Goal: Information Seeking & Learning: Learn about a topic

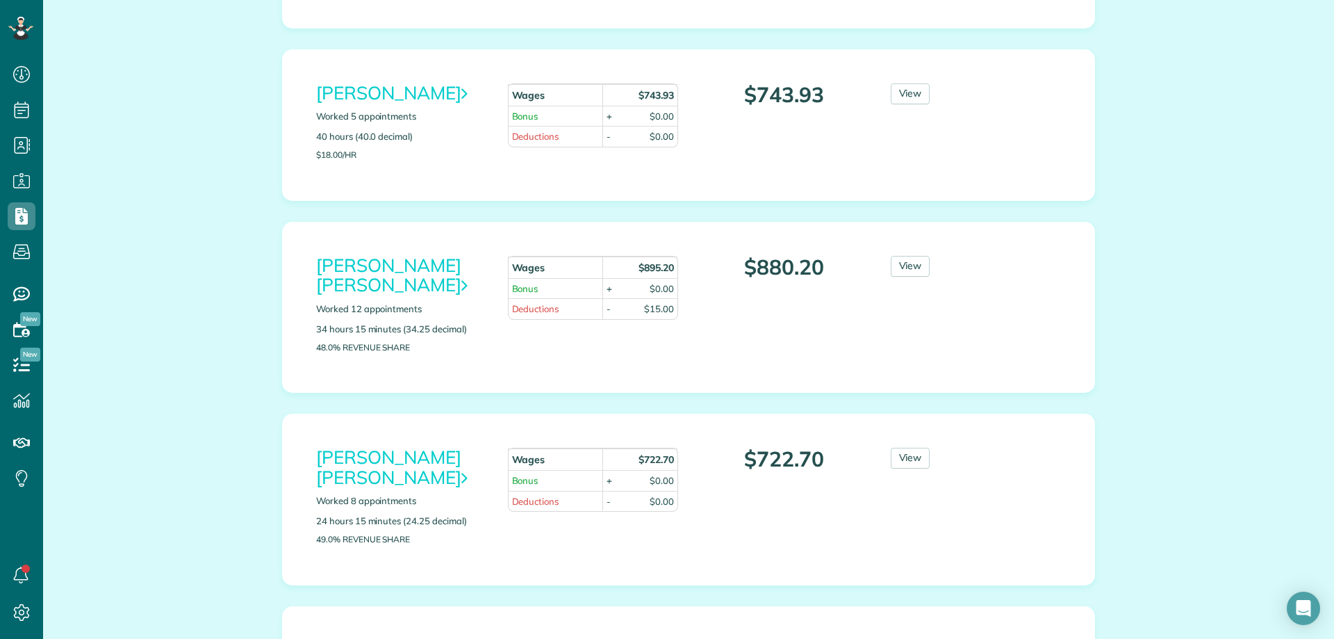
scroll to position [486, 0]
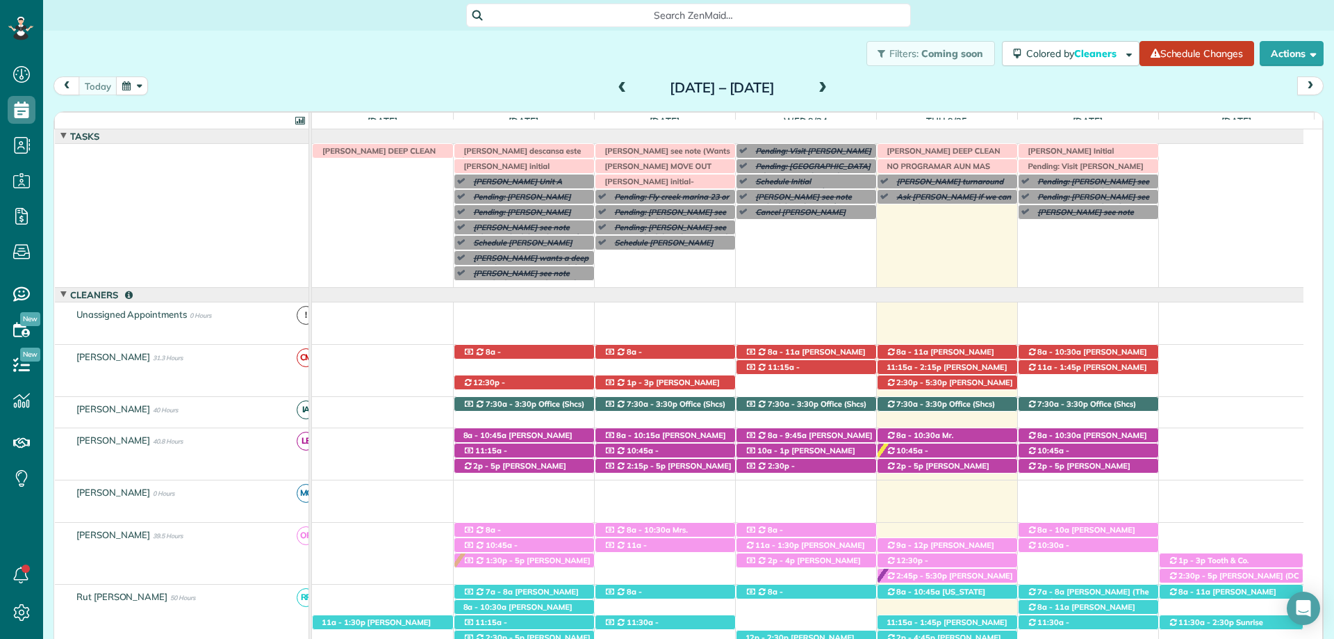
scroll to position [240, 0]
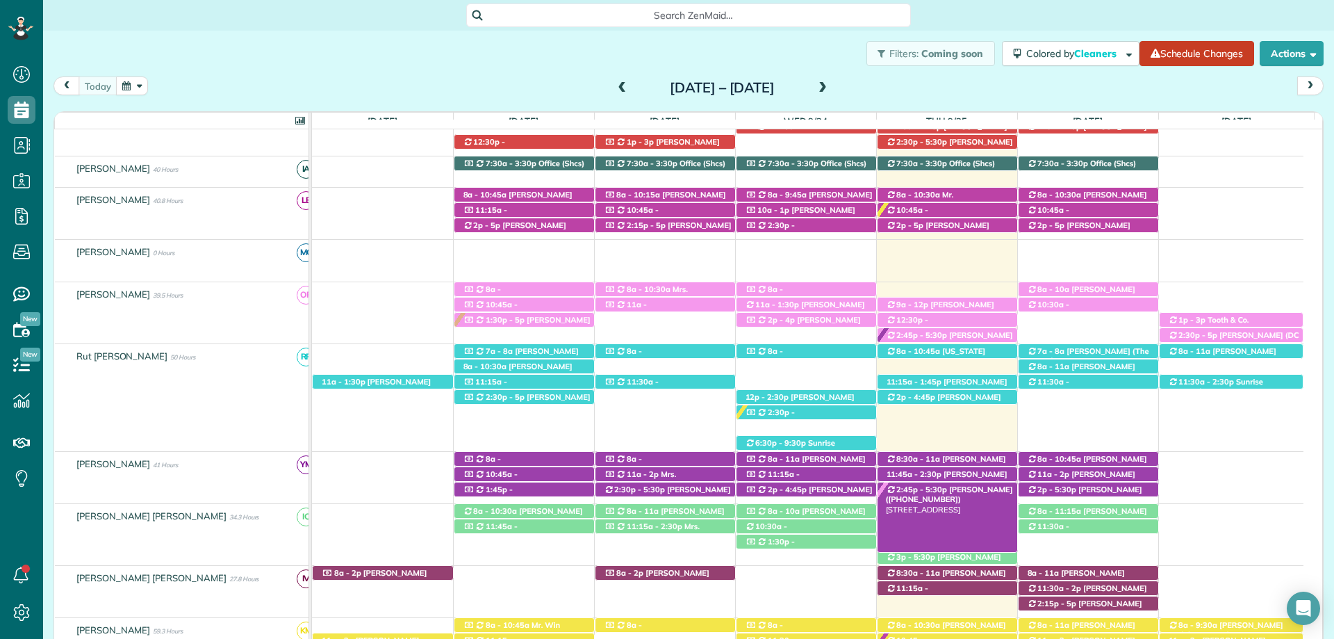
click at [967, 495] on div "2:45p - 5:30p Breanne Moulton (+14256159662) 339 Saffron Avenue - Fairhope, AL,…" at bounding box center [948, 489] width 140 height 15
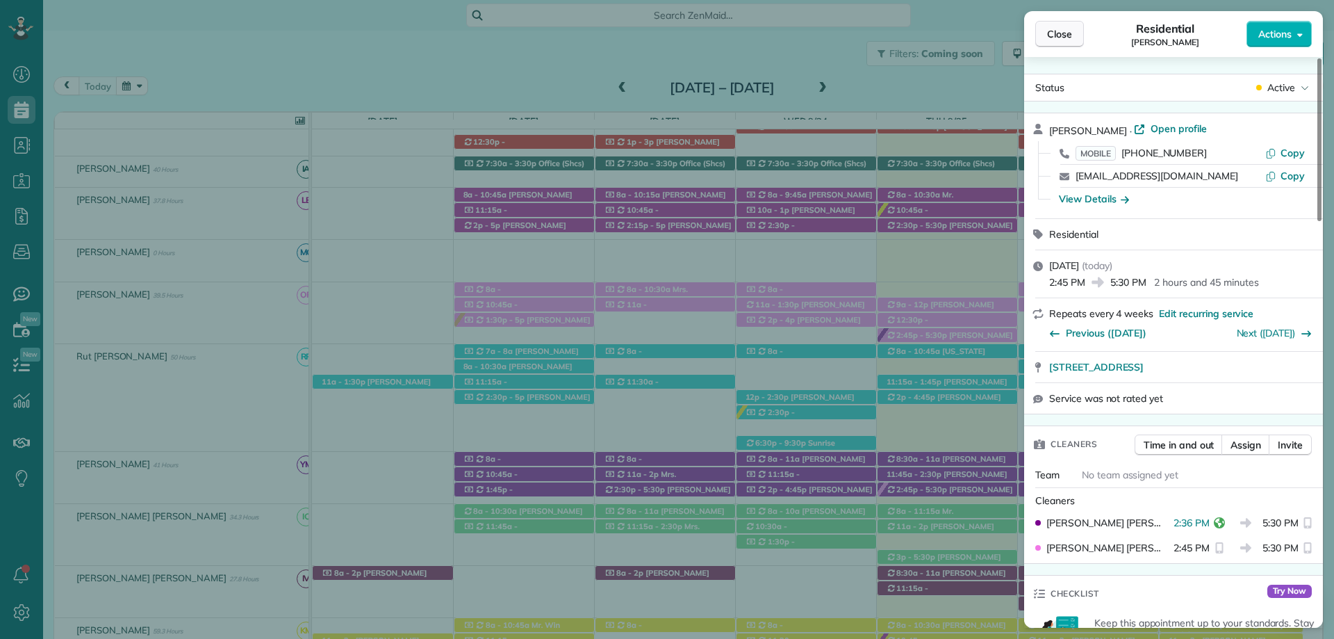
click at [1066, 35] on span "Close" at bounding box center [1059, 34] width 25 height 14
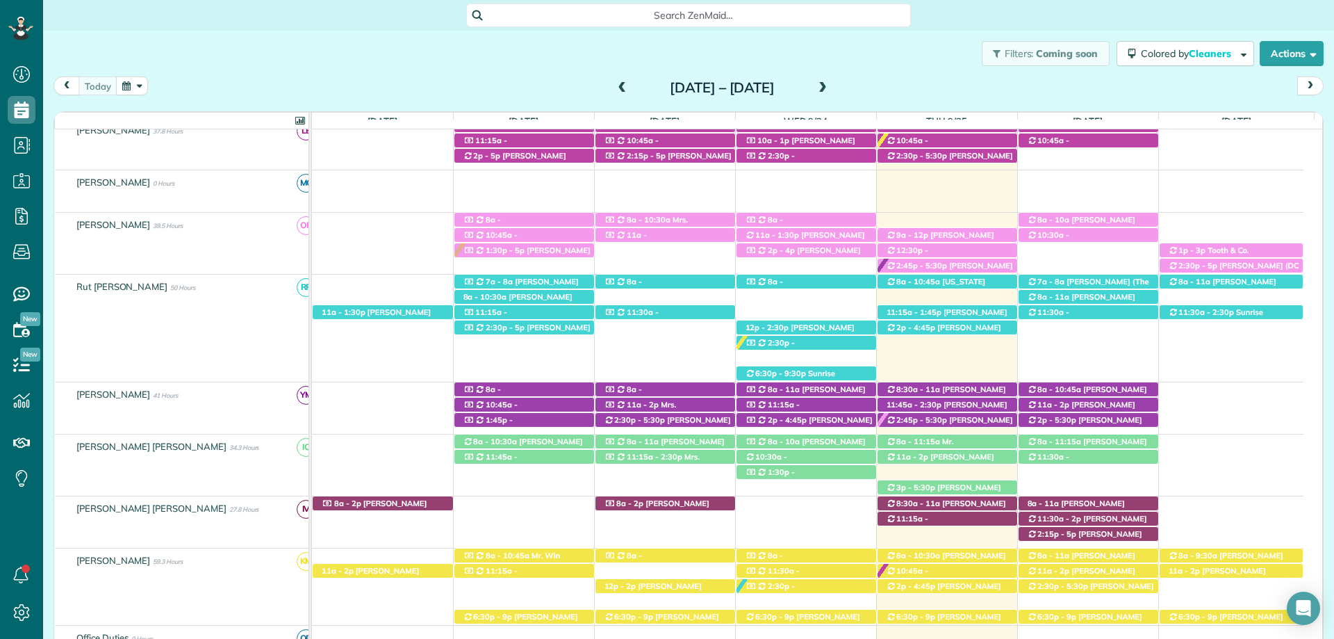
scroll to position [379, 0]
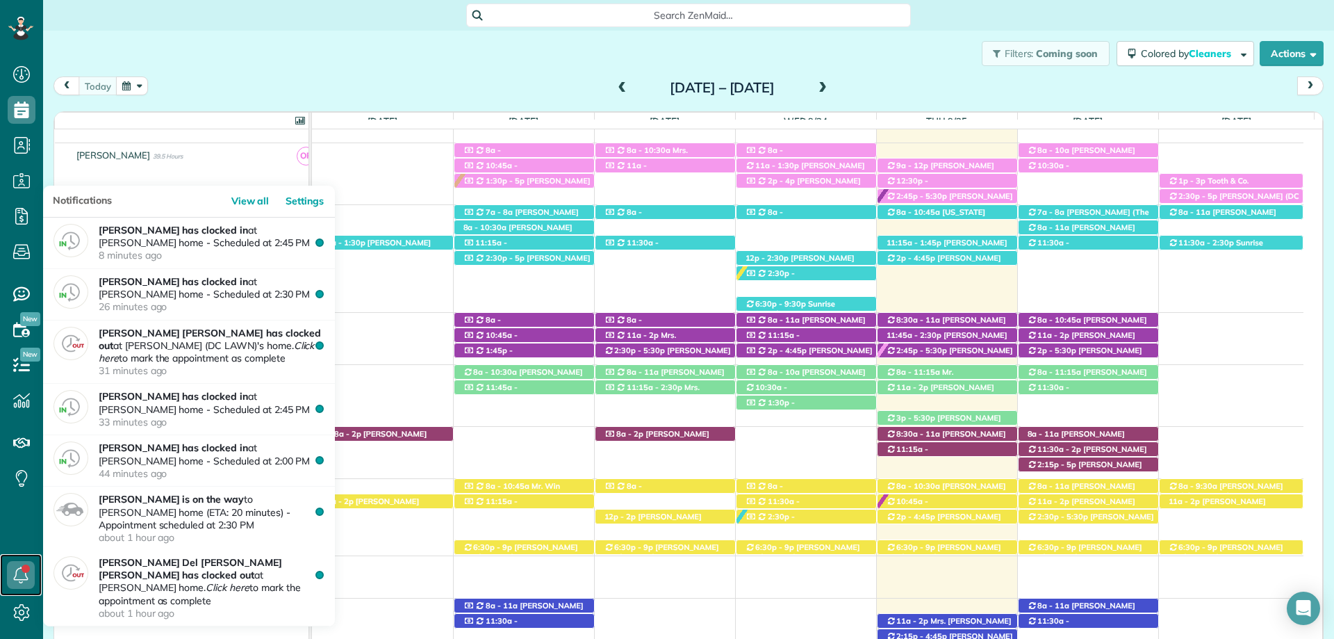
click at [25, 566] on link at bounding box center [21, 575] width 42 height 42
click at [25, 565] on icon at bounding box center [21, 575] width 28 height 28
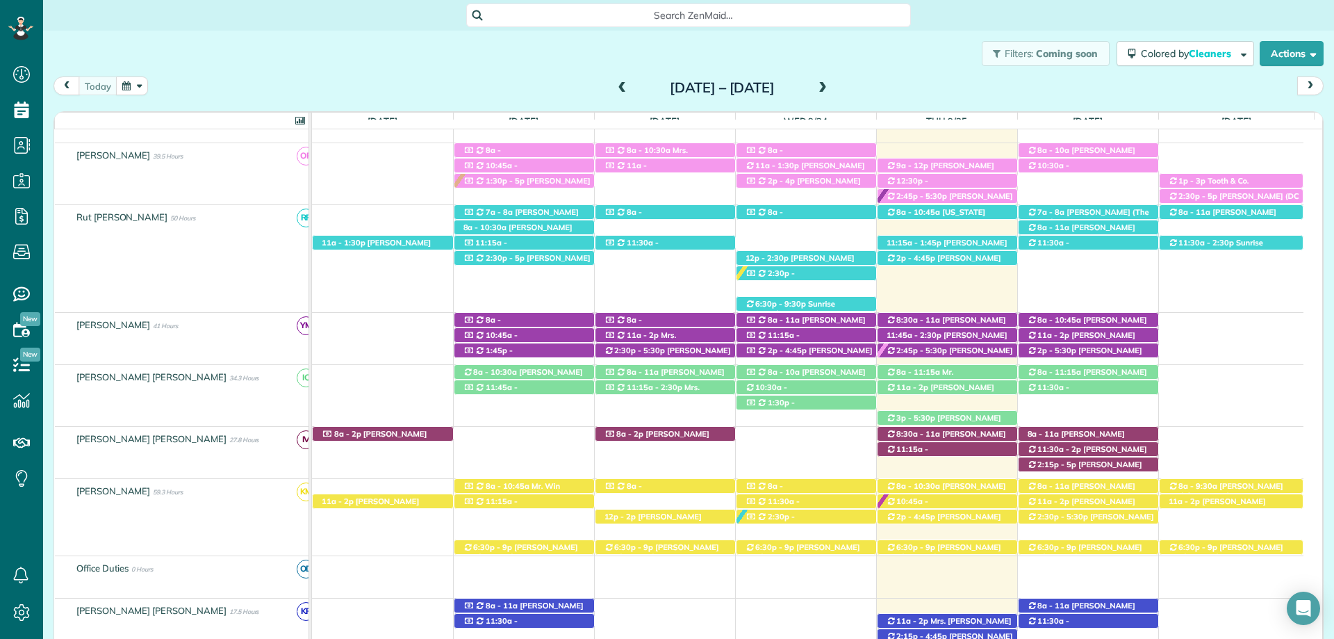
click at [393, 52] on div "Filters: Coming soon Colored by Cleaners Color by Cleaner Color by Team Color b…" at bounding box center [688, 54] width 1291 height 46
click at [967, 352] on span "Breanne Moulton (+14256159662)" at bounding box center [949, 354] width 127 height 19
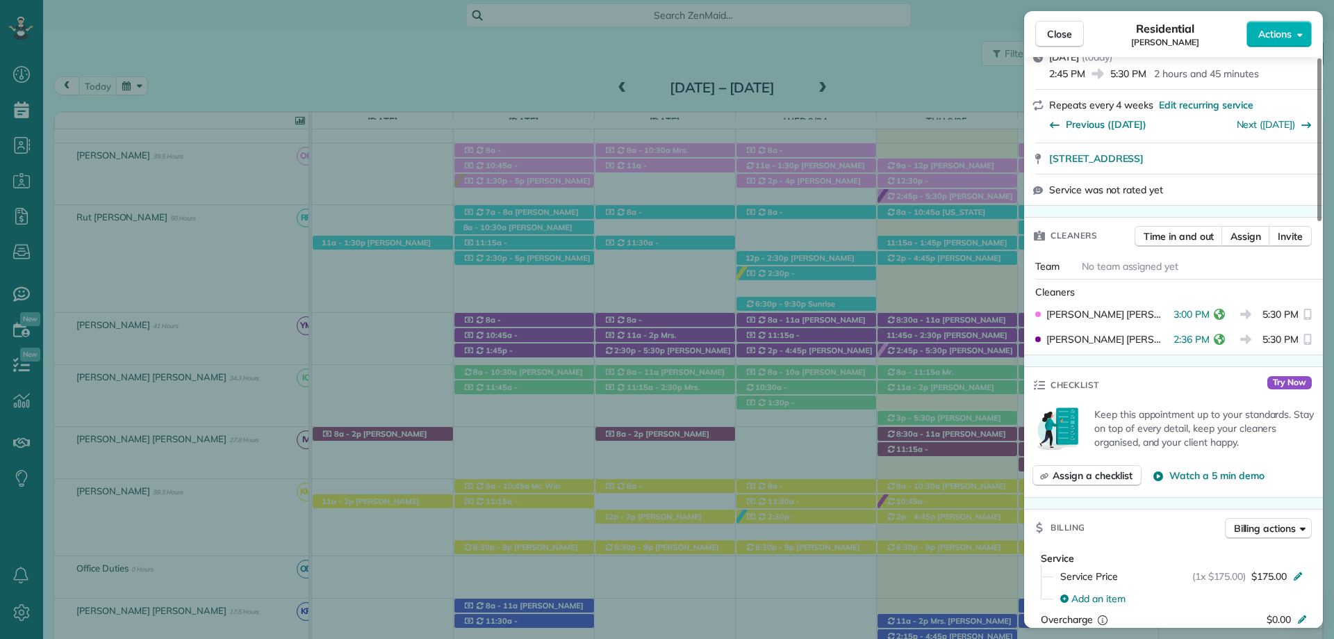
scroll to position [278, 0]
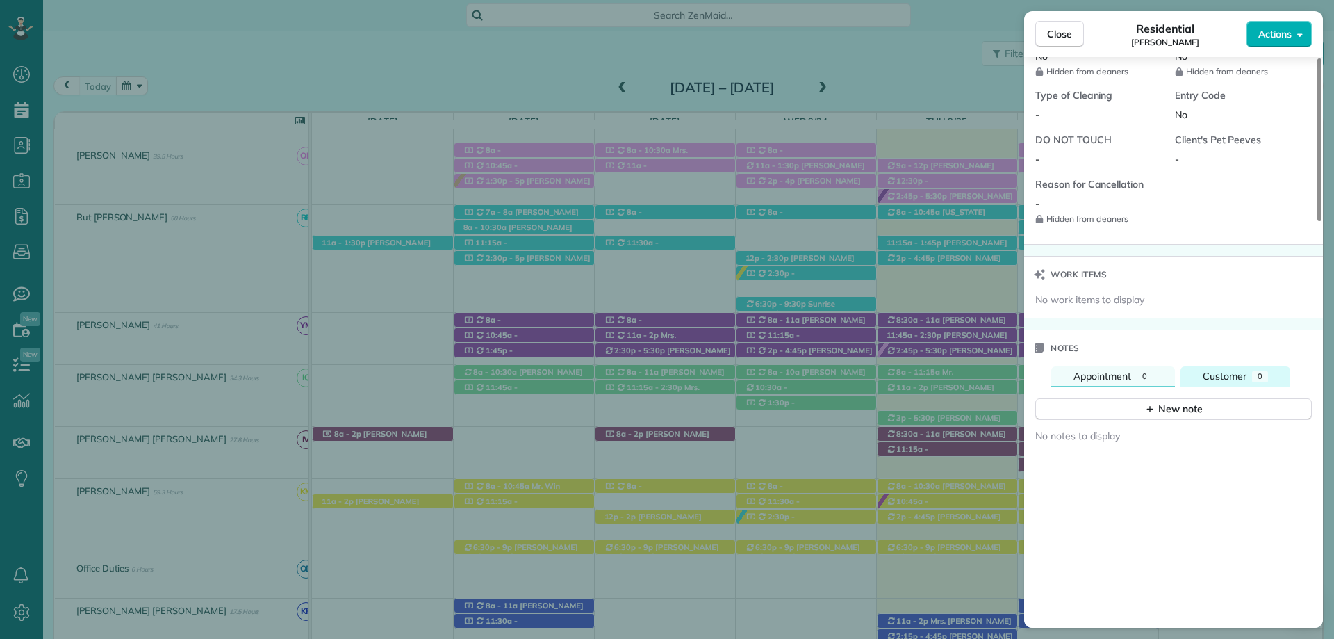
click at [1238, 370] on span "Customer" at bounding box center [1225, 376] width 44 height 13
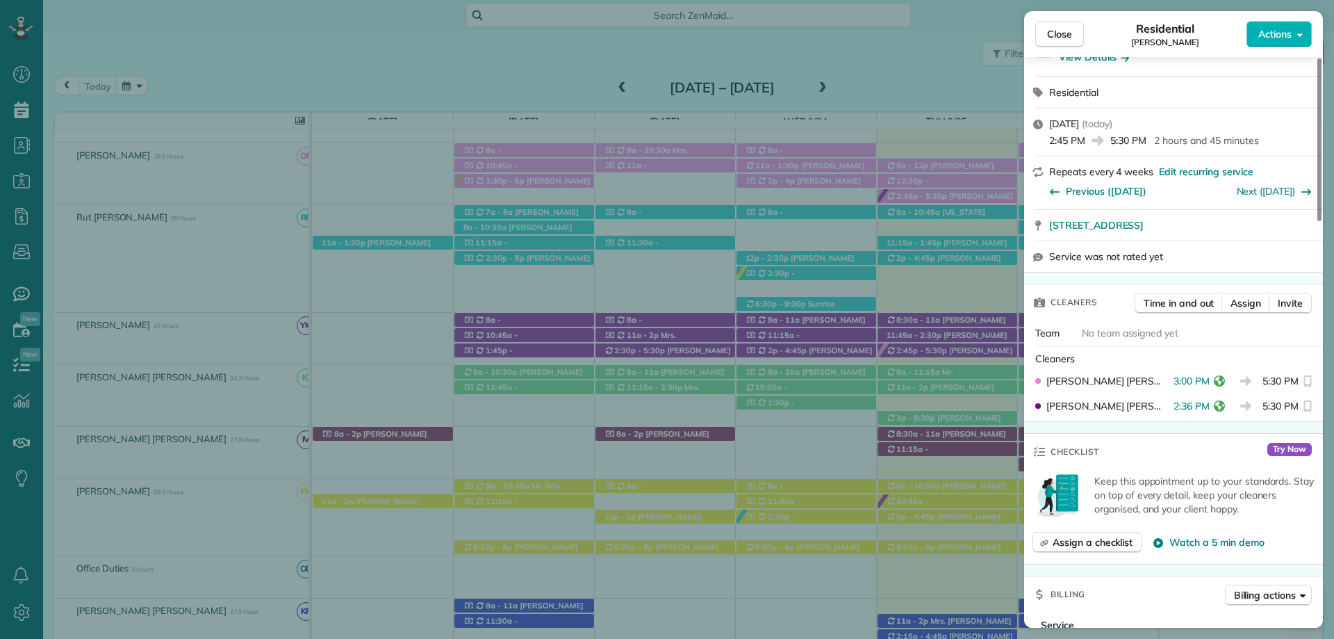
scroll to position [281, 0]
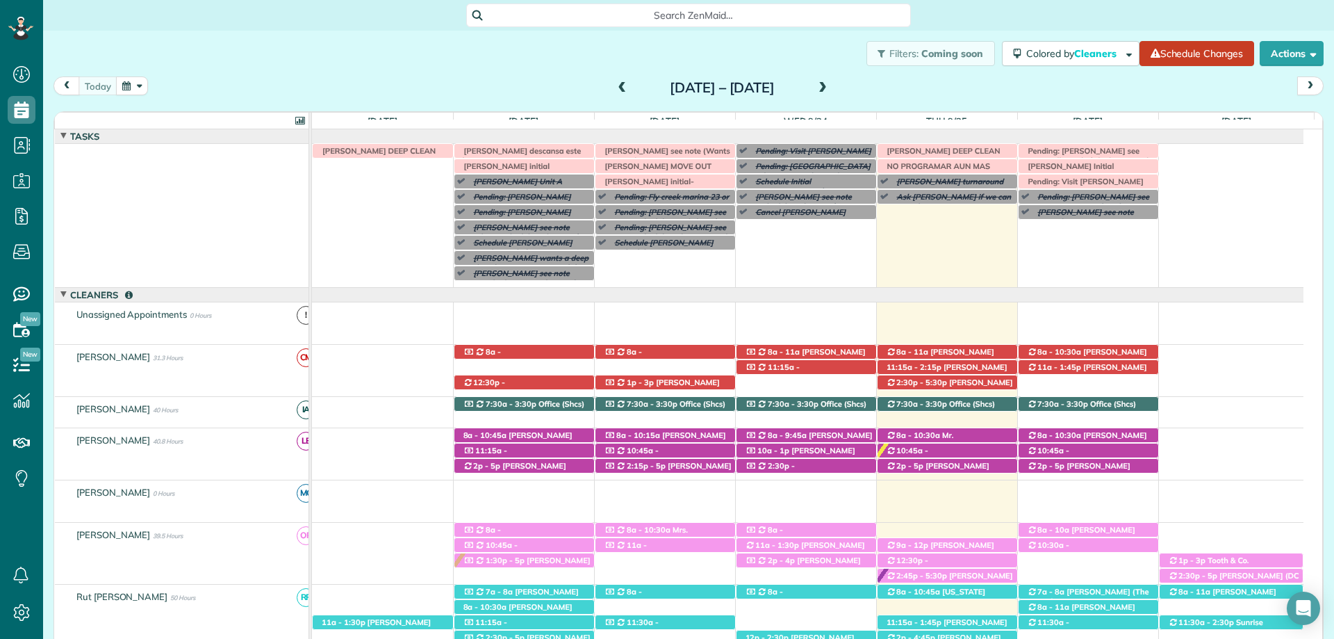
scroll to position [310, 0]
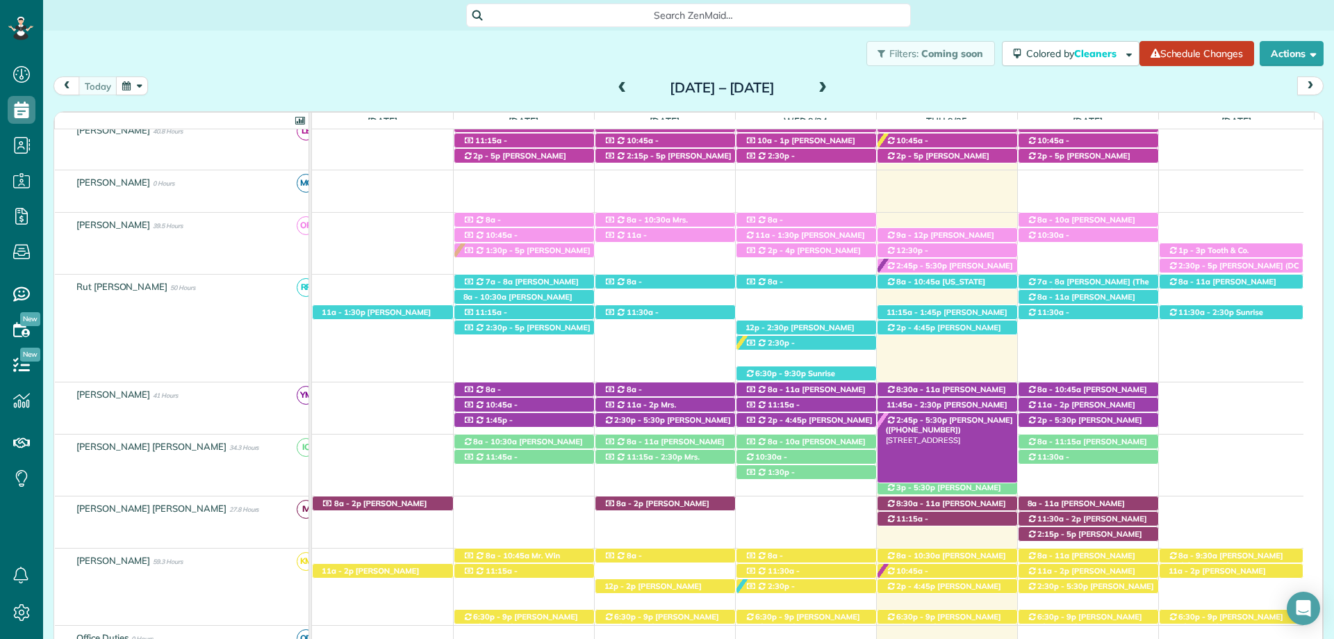
click at [943, 419] on span "Breanne Moulton (+14256159662)" at bounding box center [949, 424] width 127 height 19
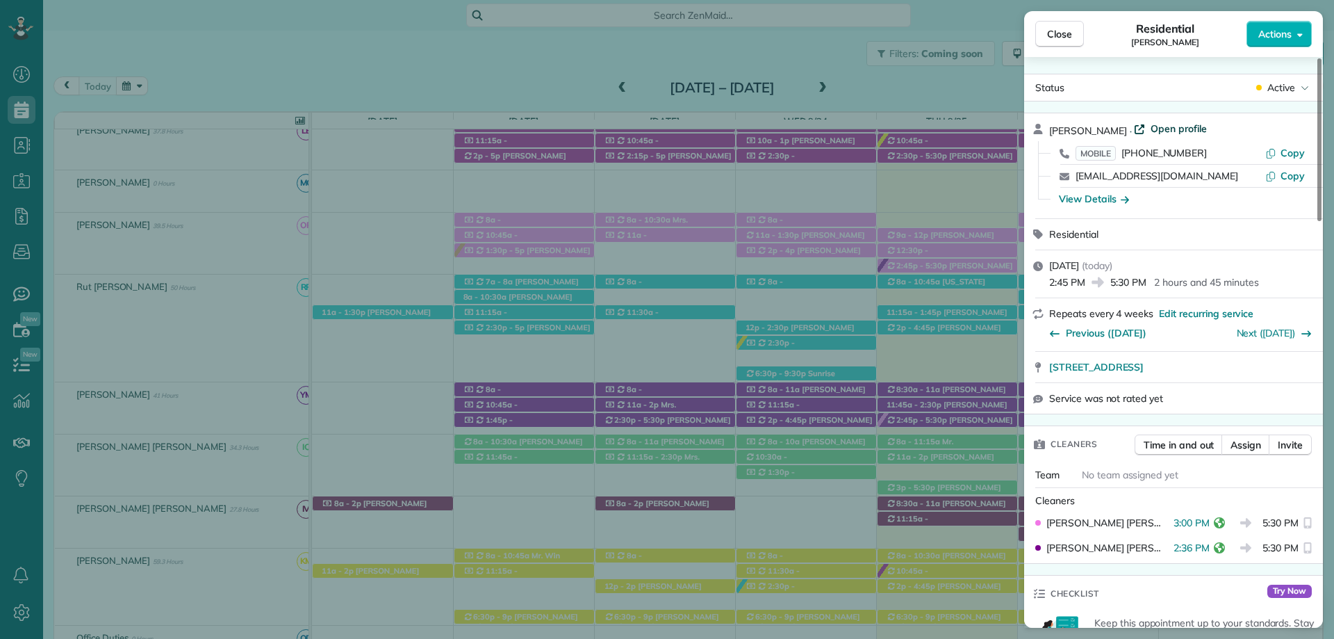
click at [1184, 130] on span "Open profile" at bounding box center [1179, 129] width 56 height 14
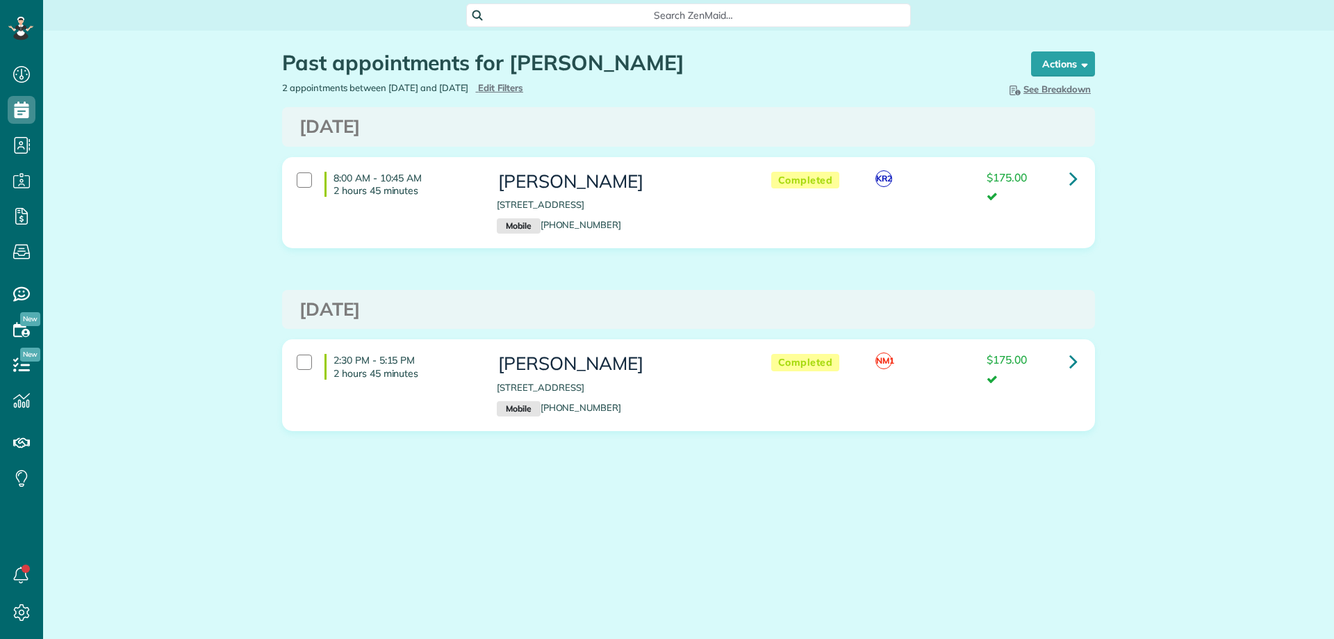
scroll to position [6, 6]
